Goal: Entertainment & Leisure: Consume media (video, audio)

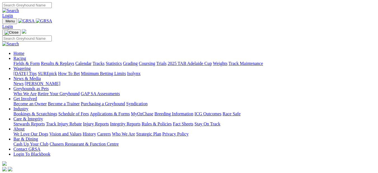
click at [69, 61] on link "Results & Replays" at bounding box center [57, 63] width 33 height 5
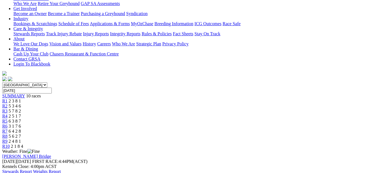
scroll to position [98, 0]
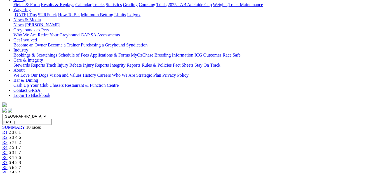
scroll to position [67, 0]
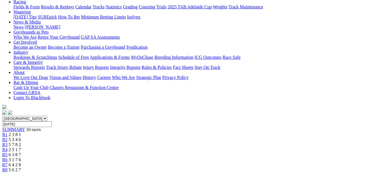
click at [105, 137] on div "R2 5 3 4 6" at bounding box center [188, 139] width 373 height 5
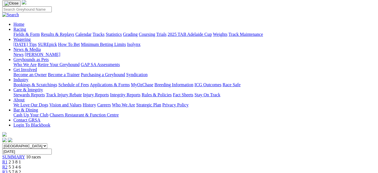
scroll to position [38, 0]
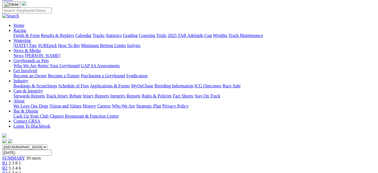
click at [8, 171] on span "R3" at bounding box center [4, 173] width 5 height 5
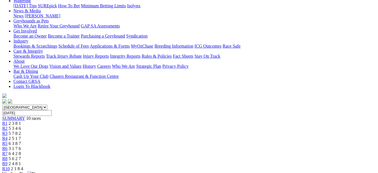
scroll to position [74, 0]
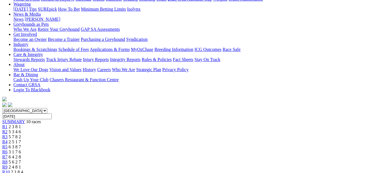
click at [8, 139] on span "R4" at bounding box center [4, 141] width 5 height 5
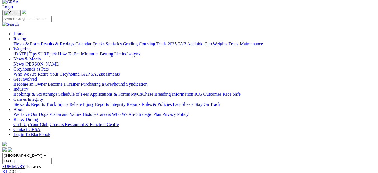
scroll to position [29, 0]
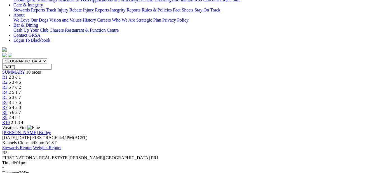
scroll to position [86, 0]
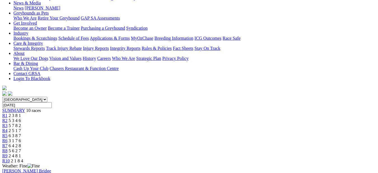
click at [21, 138] on span "3 1 7 6" at bounding box center [15, 140] width 12 height 5
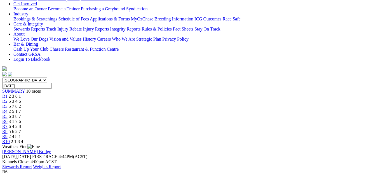
scroll to position [104, 0]
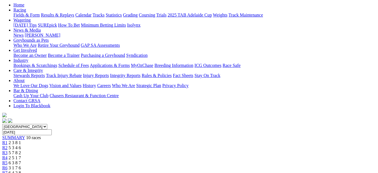
scroll to position [51, 0]
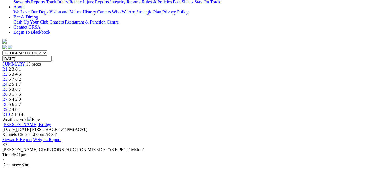
scroll to position [134, 0]
